Goal: Task Accomplishment & Management: Use online tool/utility

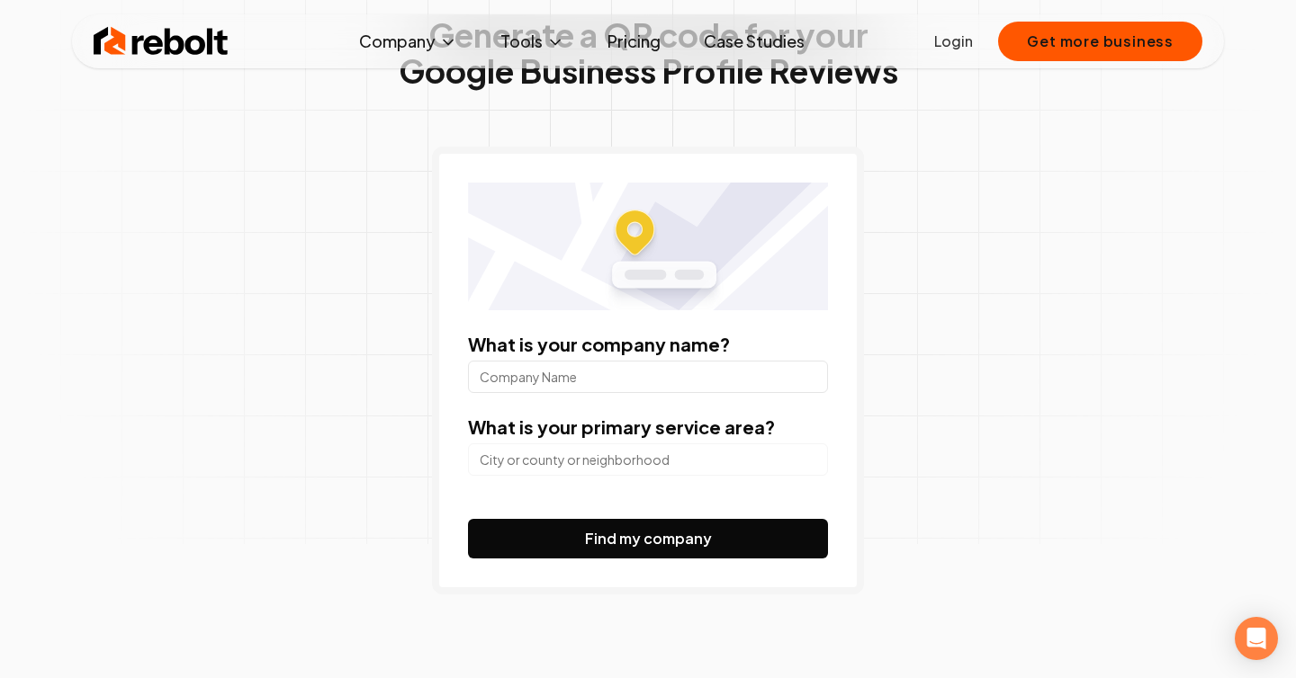
scroll to position [137, 0]
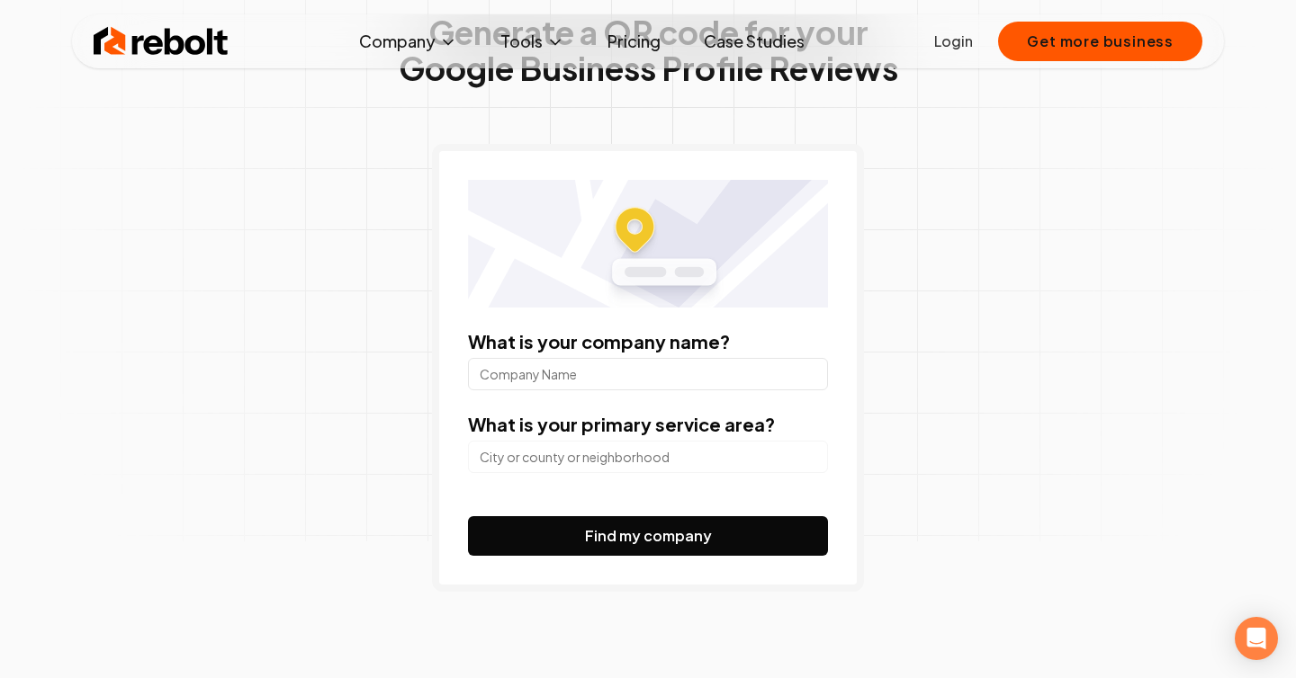
click at [546, 362] on input "What is your company name?" at bounding box center [648, 374] width 360 height 32
type input "Deez Beez"
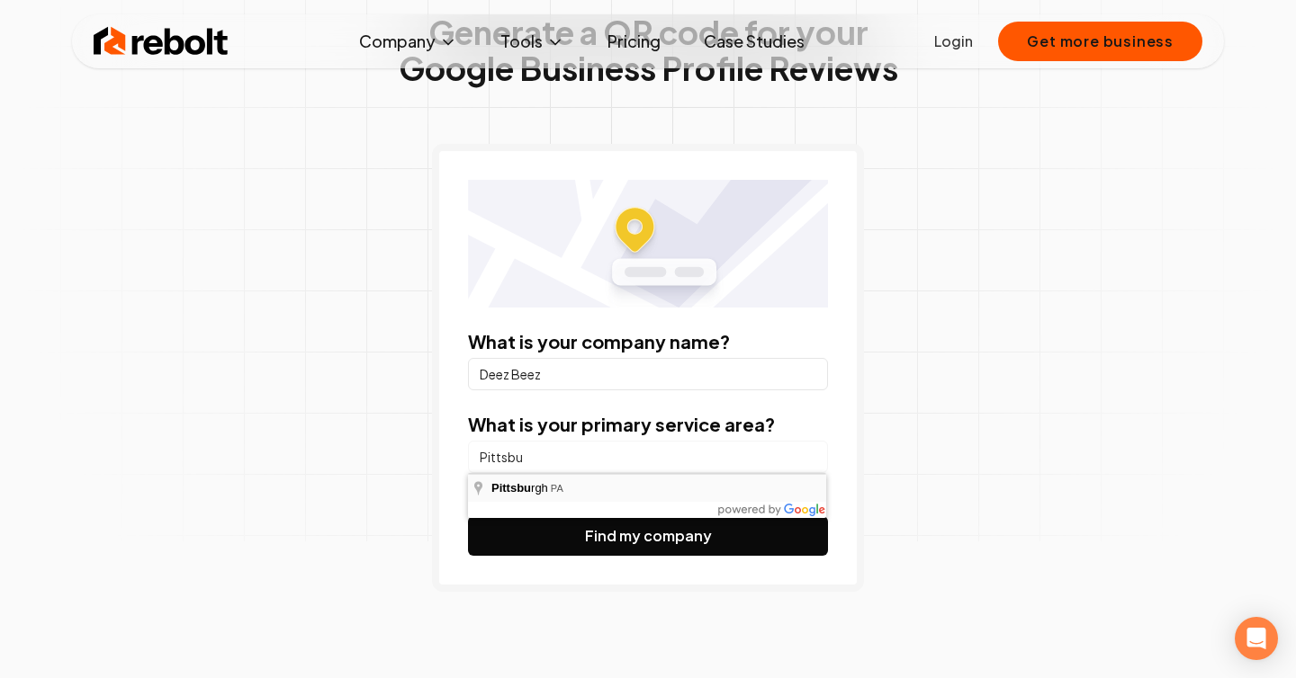
type input "[GEOGRAPHIC_DATA], [GEOGRAPHIC_DATA]"
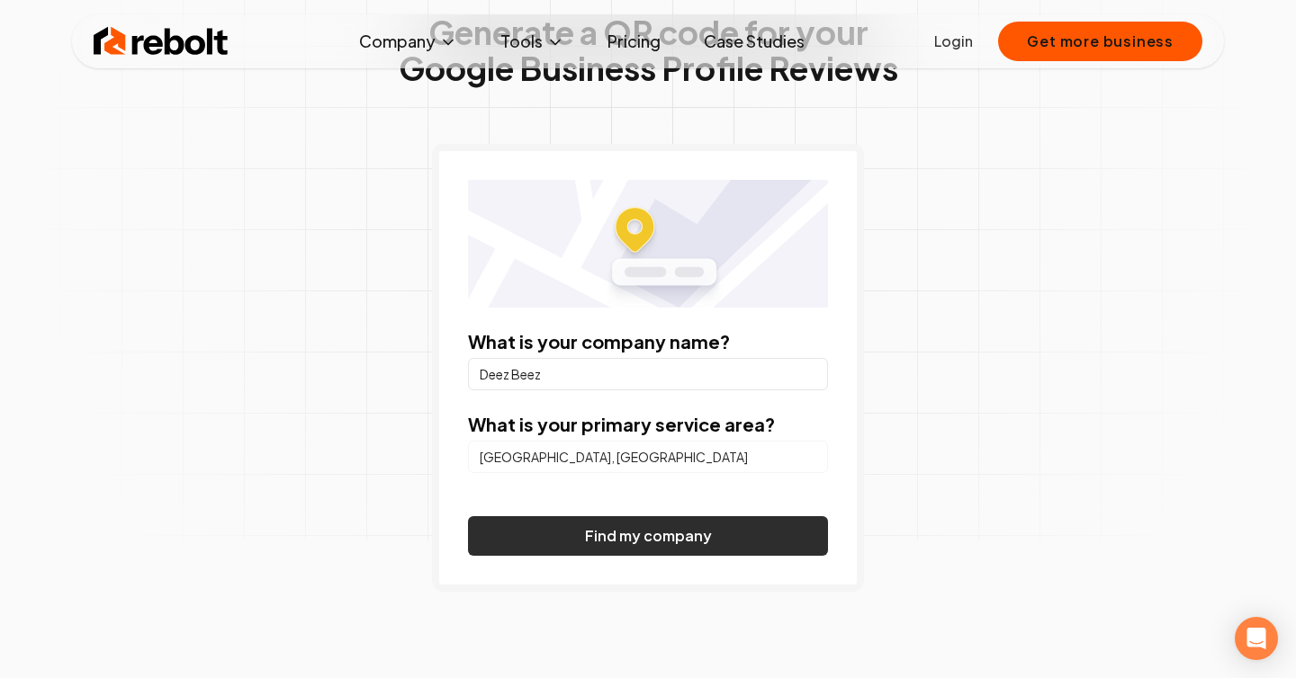
click at [583, 540] on button "Find my company" at bounding box center [648, 537] width 360 height 40
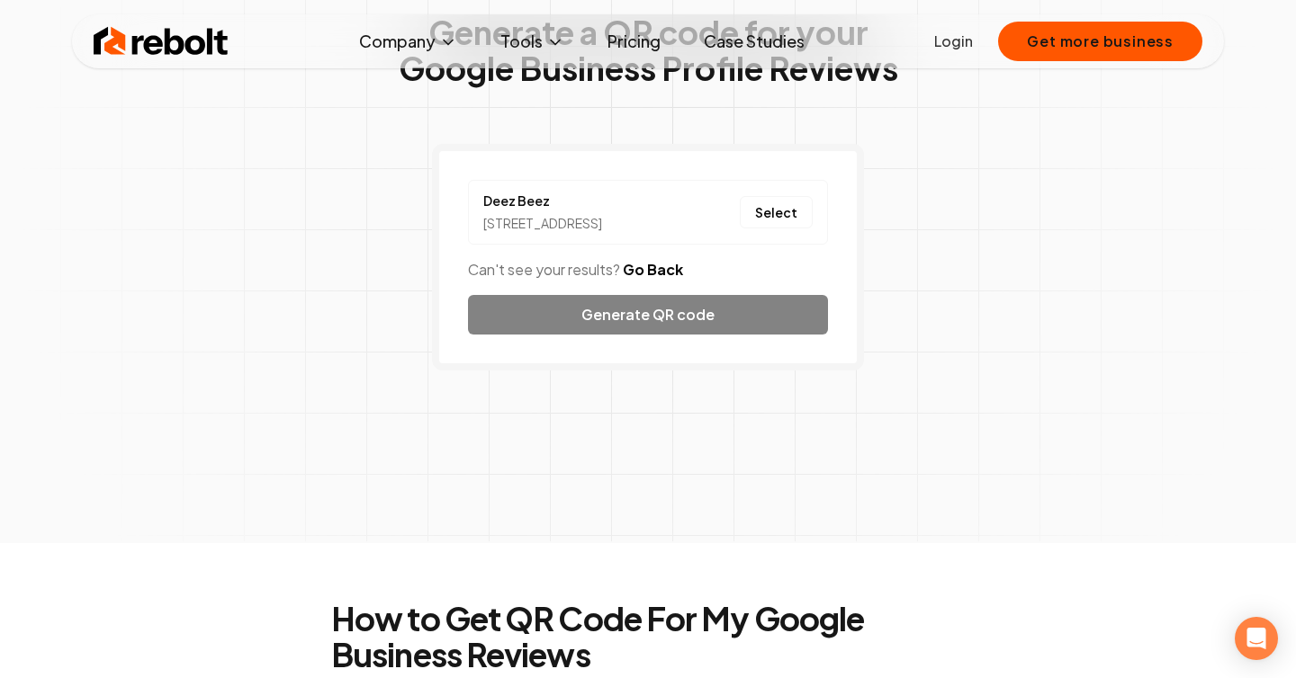
click at [602, 228] on div "[STREET_ADDRESS]" at bounding box center [542, 223] width 119 height 19
click at [772, 220] on button "Select" at bounding box center [776, 212] width 73 height 32
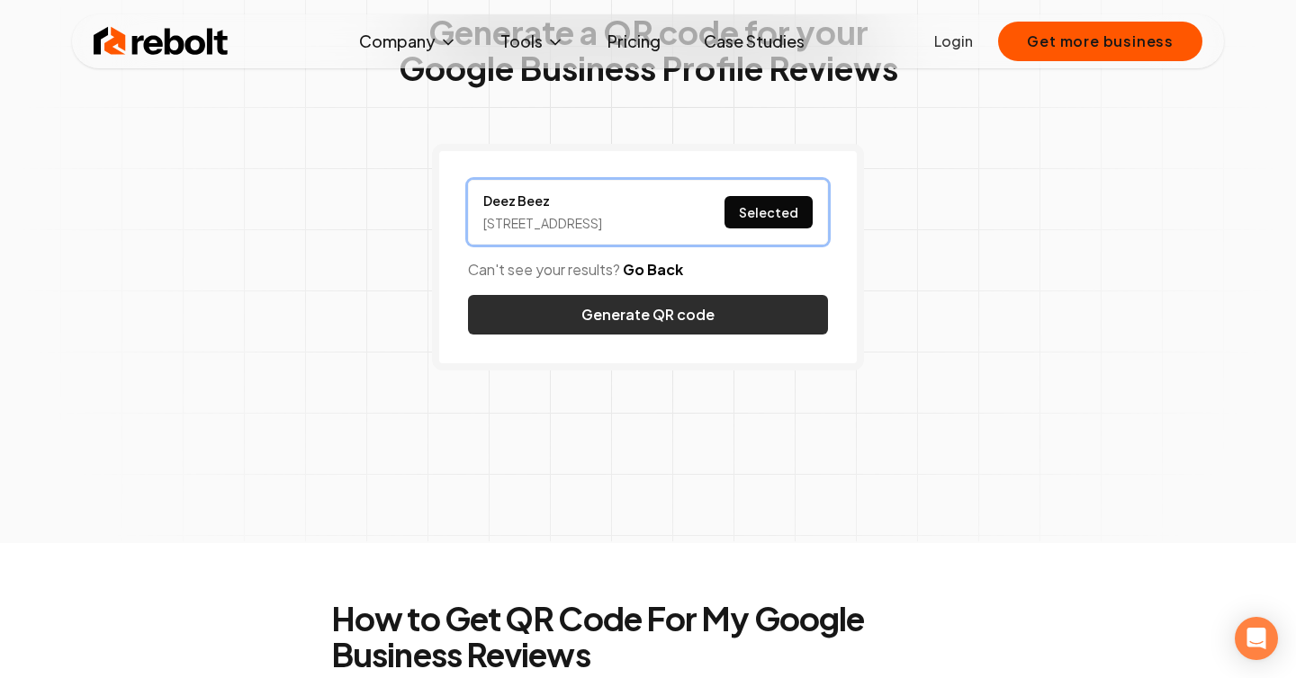
click at [666, 335] on button "Generate QR code" at bounding box center [648, 315] width 360 height 40
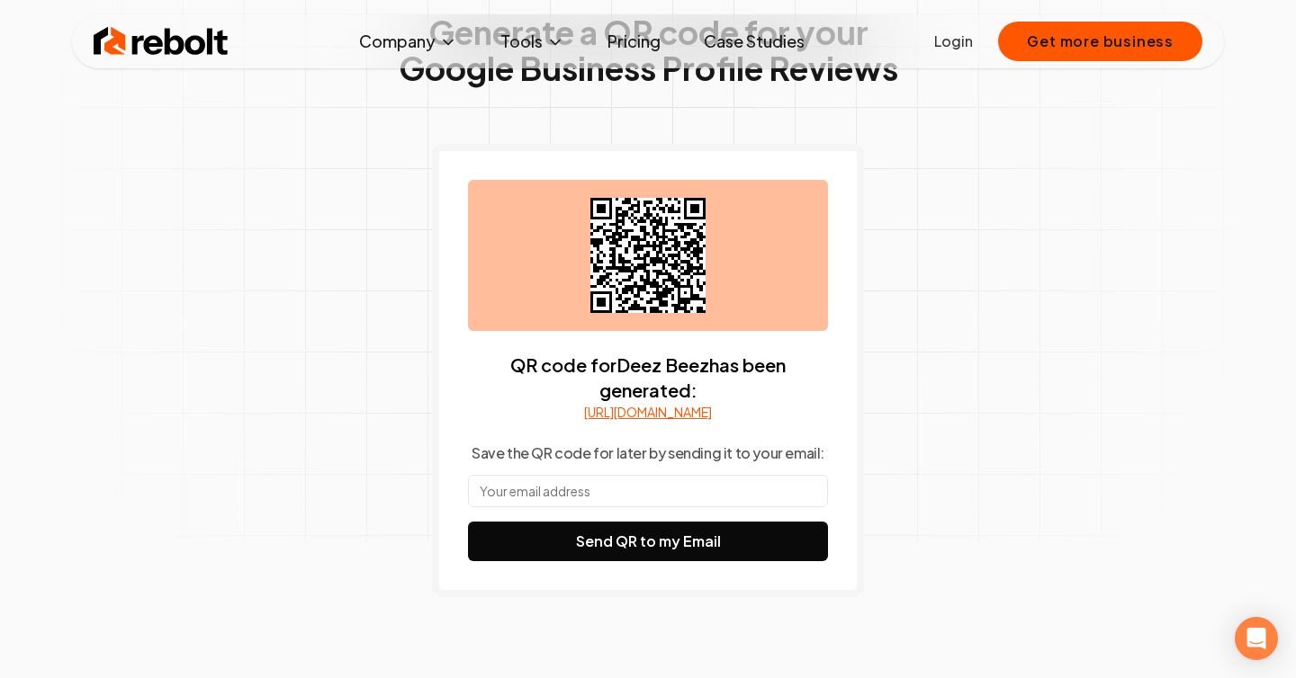
click at [590, 506] on input "text" at bounding box center [648, 491] width 360 height 32
type input "[EMAIL_ADDRESS][DOMAIN_NAME]"
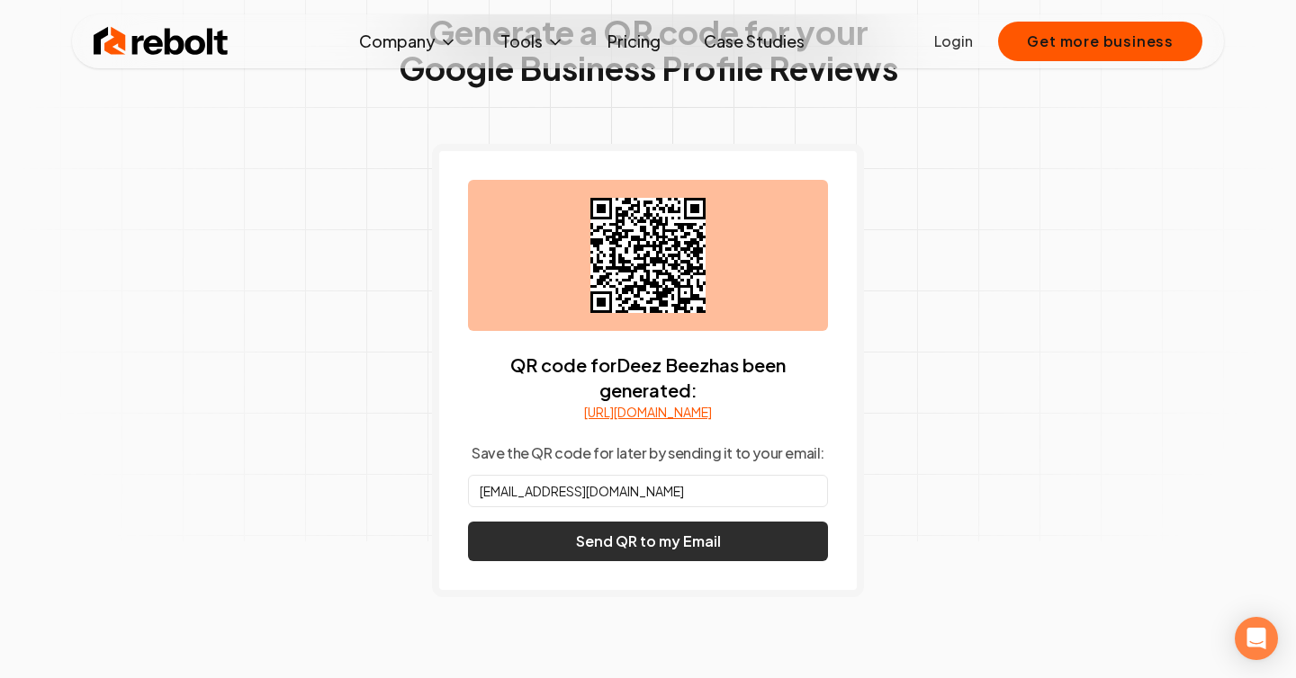
click at [625, 562] on button "Send QR to my Email" at bounding box center [648, 542] width 360 height 40
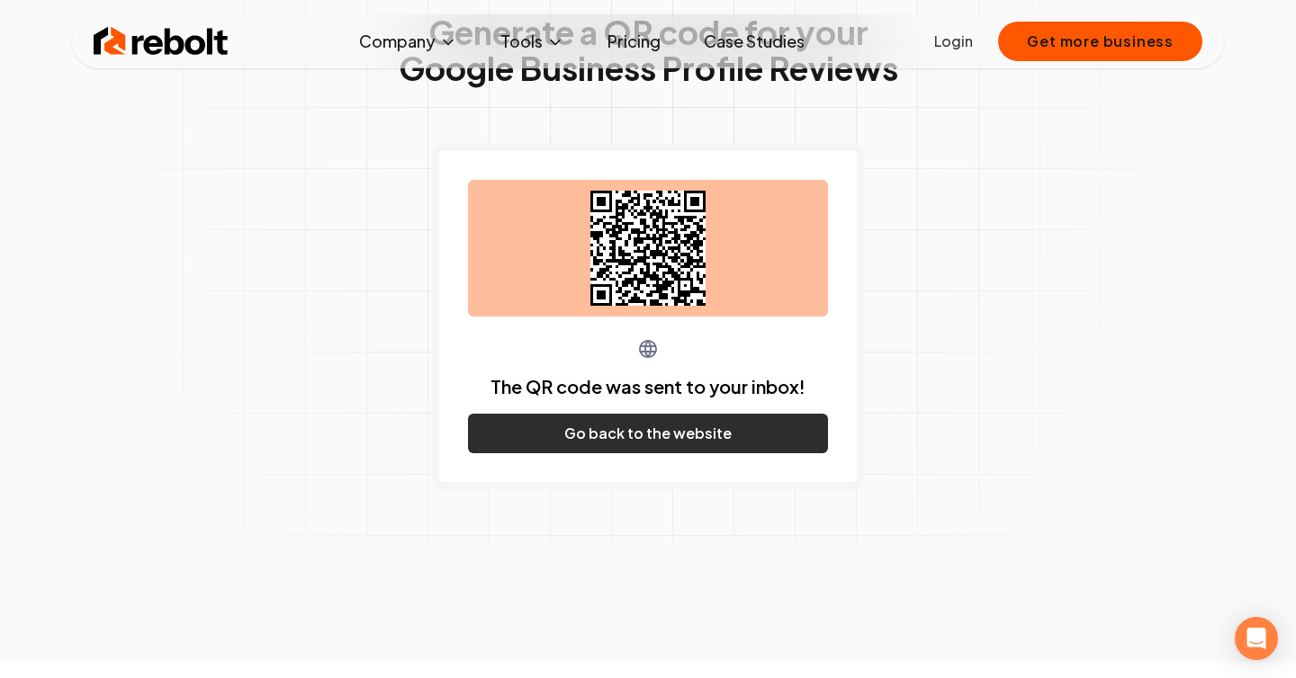
click at [606, 436] on button "Go back to the website" at bounding box center [648, 434] width 360 height 40
